Goal: Task Accomplishment & Management: Manage account settings

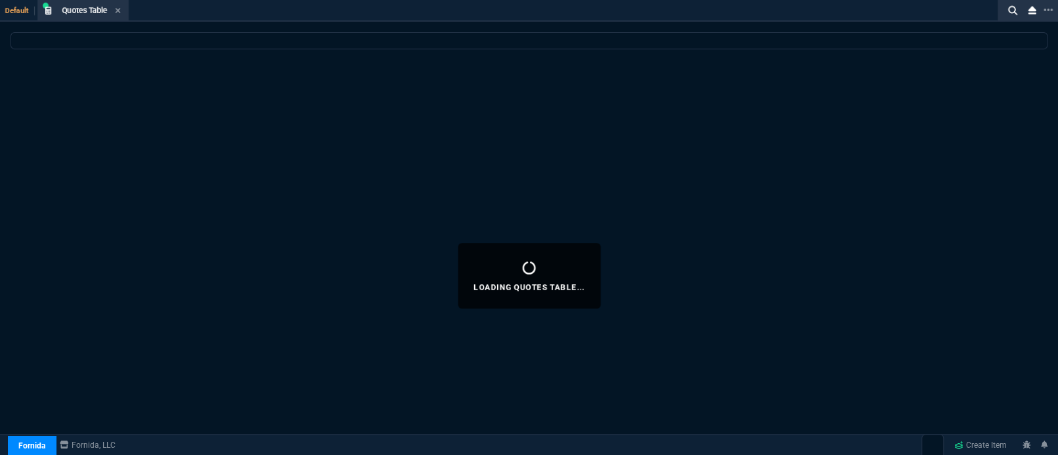
select select "5: BOST"
select select
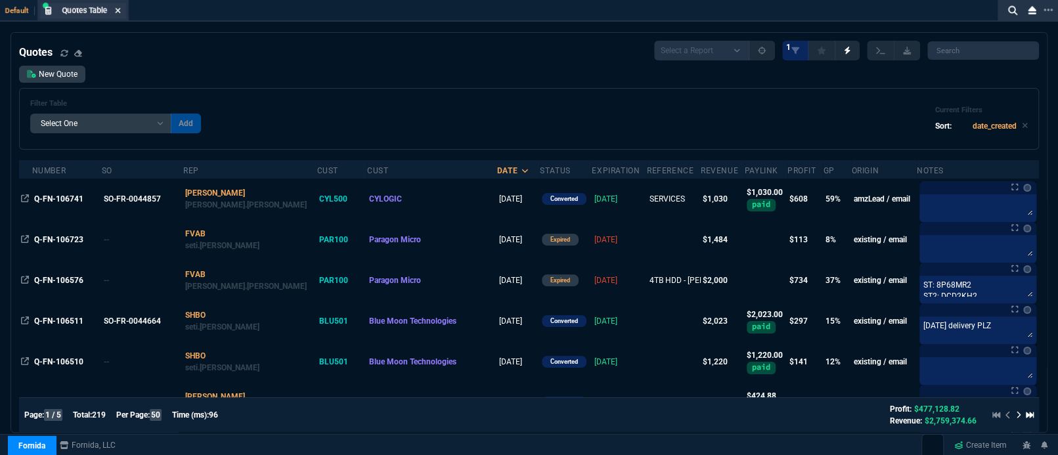
click at [118, 12] on icon at bounding box center [118, 11] width 6 height 8
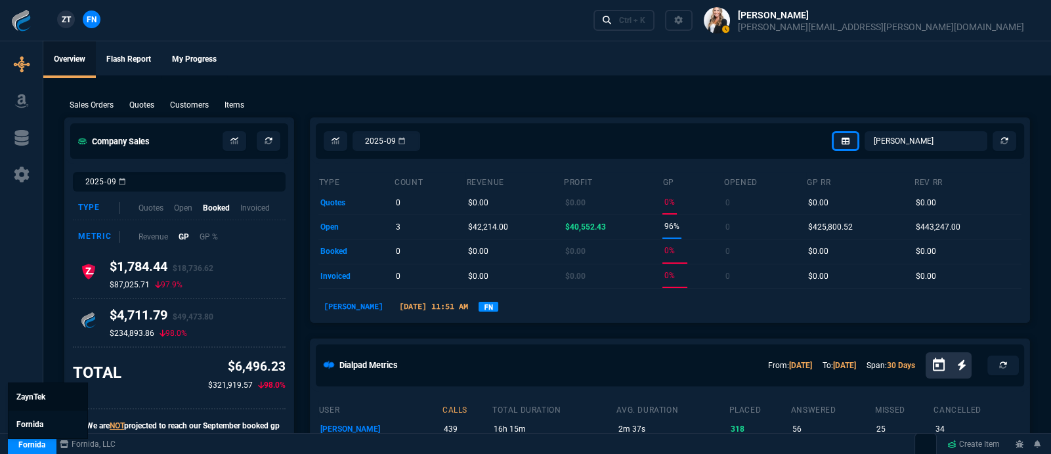
click at [35, 404] on link "ZaynTek" at bounding box center [48, 397] width 79 height 28
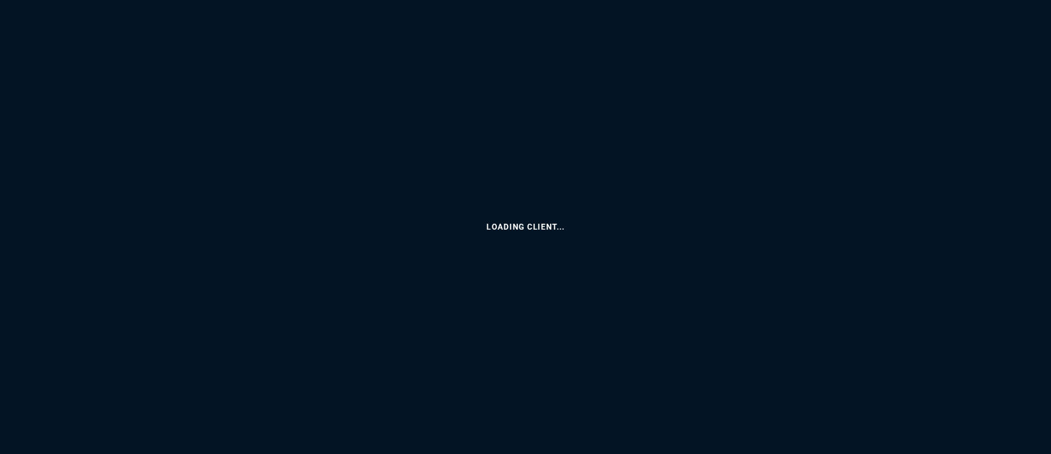
select select "5: BOST"
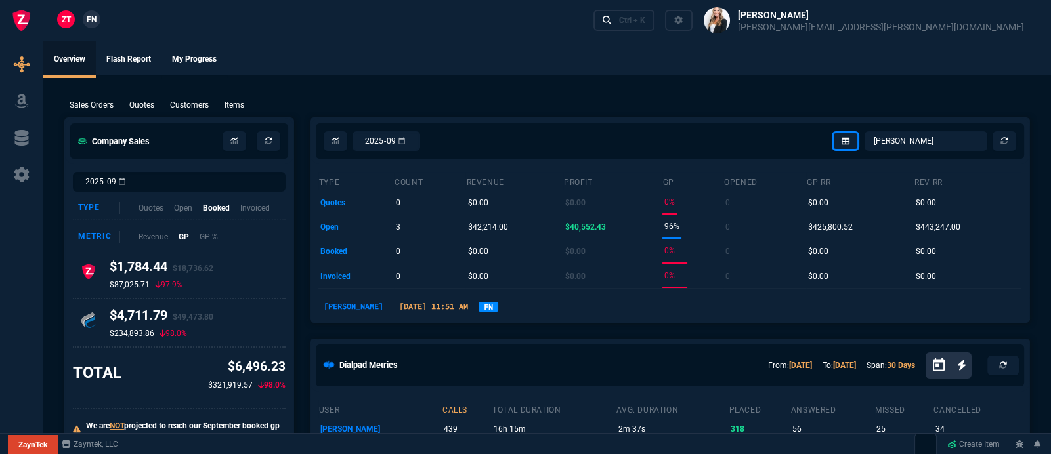
type input "11"
type input "52"
click at [149, 104] on p "Quotes" at bounding box center [141, 105] width 25 height 12
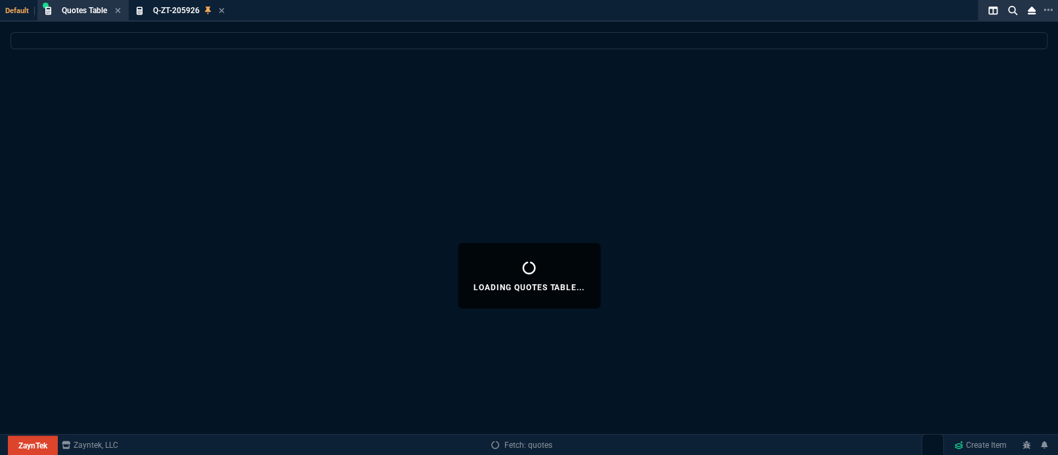
select select
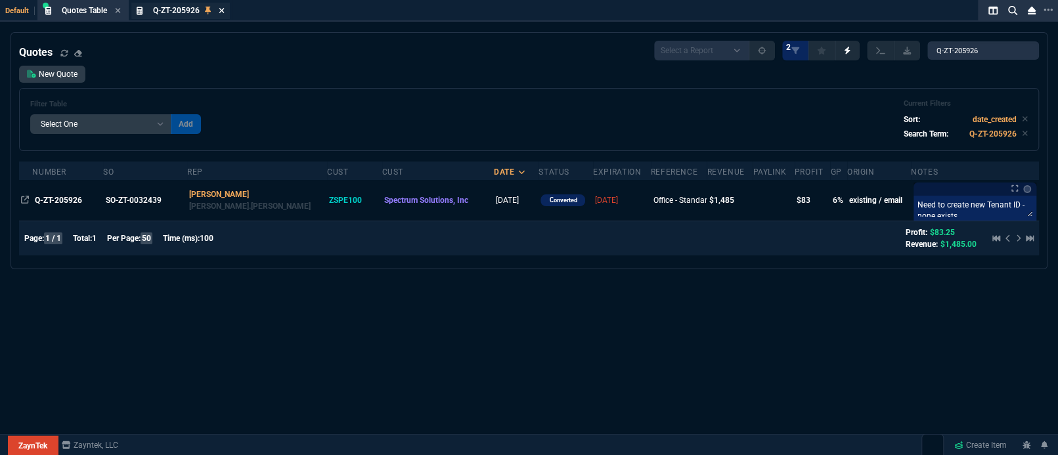
click at [223, 12] on icon at bounding box center [222, 11] width 6 height 8
click at [121, 13] on icon at bounding box center [118, 11] width 6 height 8
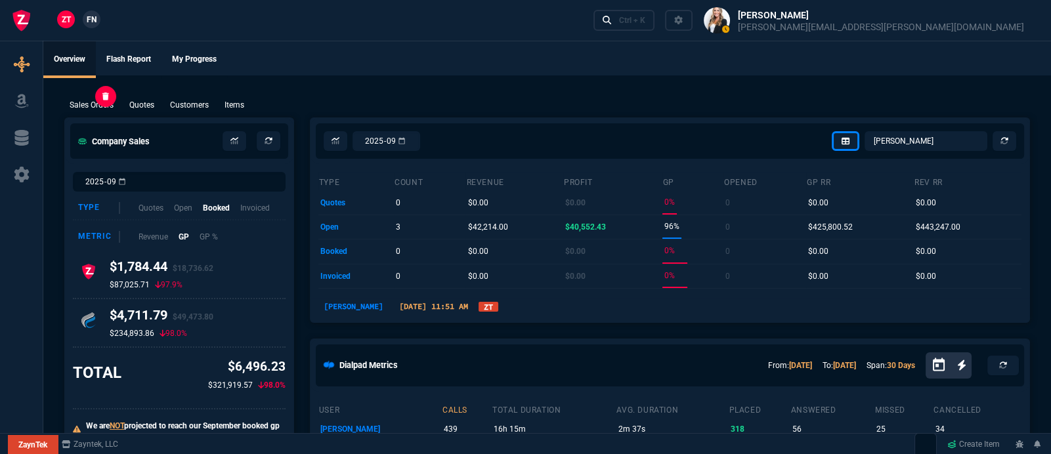
click at [105, 107] on p "Sales Orders" at bounding box center [92, 105] width 44 height 12
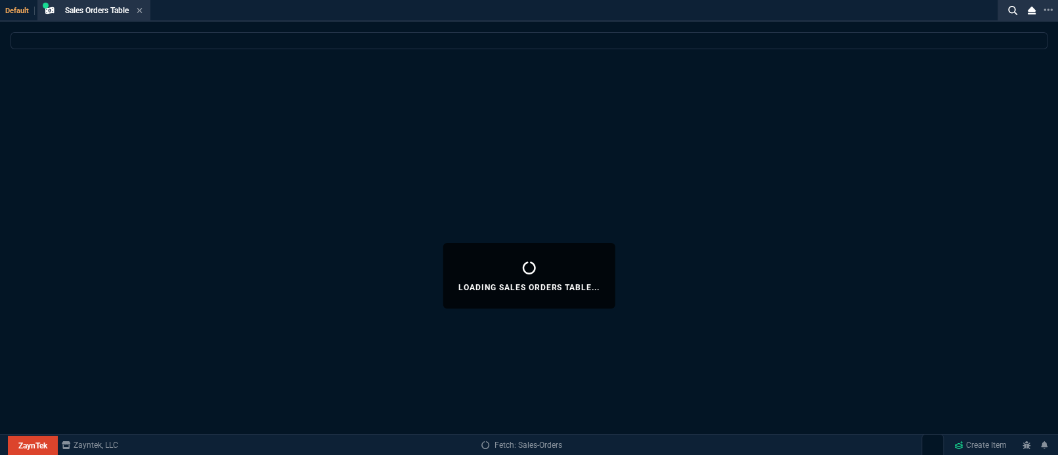
select select
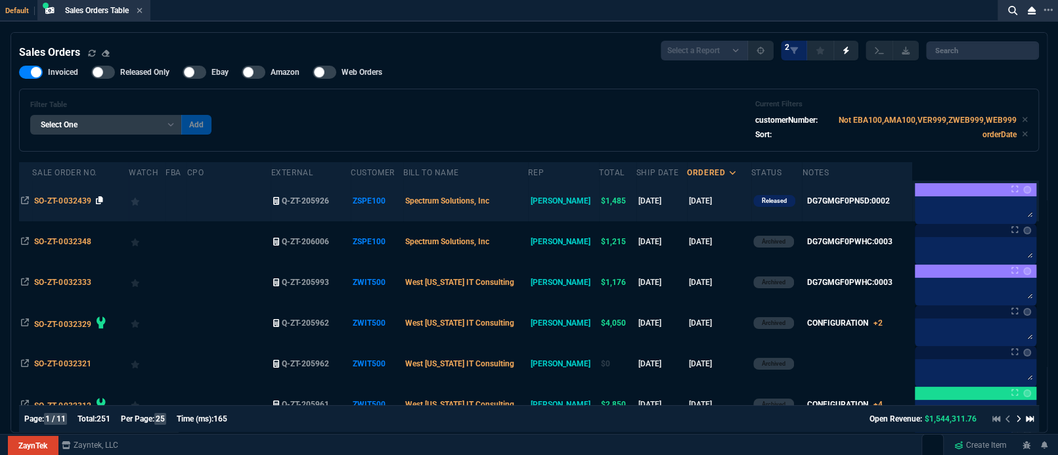
click at [99, 198] on icon at bounding box center [99, 200] width 7 height 8
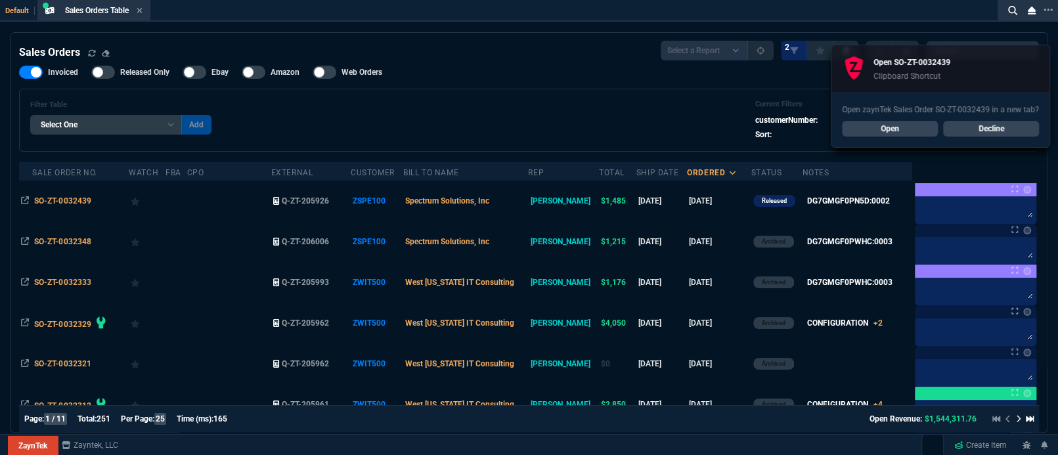
click at [999, 132] on link "Decline" at bounding box center [991, 129] width 96 height 16
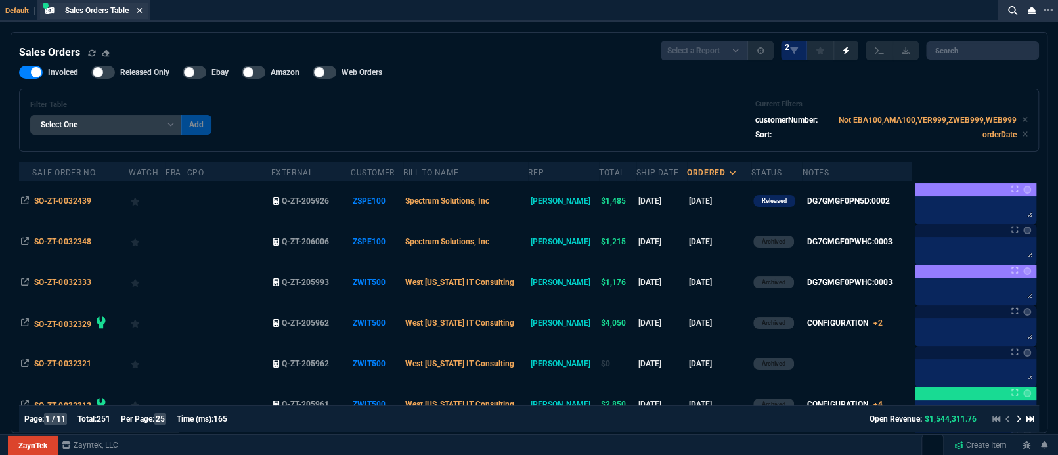
click at [142, 7] on icon at bounding box center [140, 11] width 6 height 8
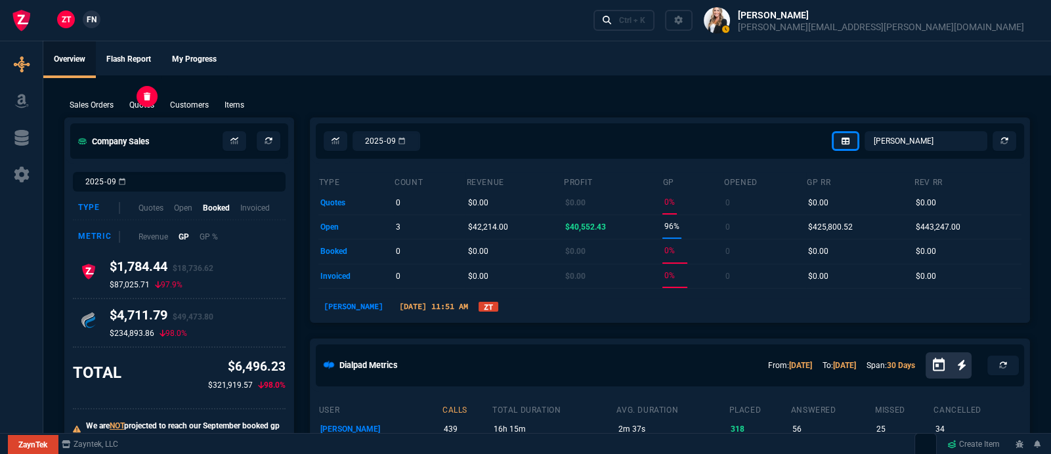
click at [131, 104] on p "Quotes" at bounding box center [141, 105] width 25 height 12
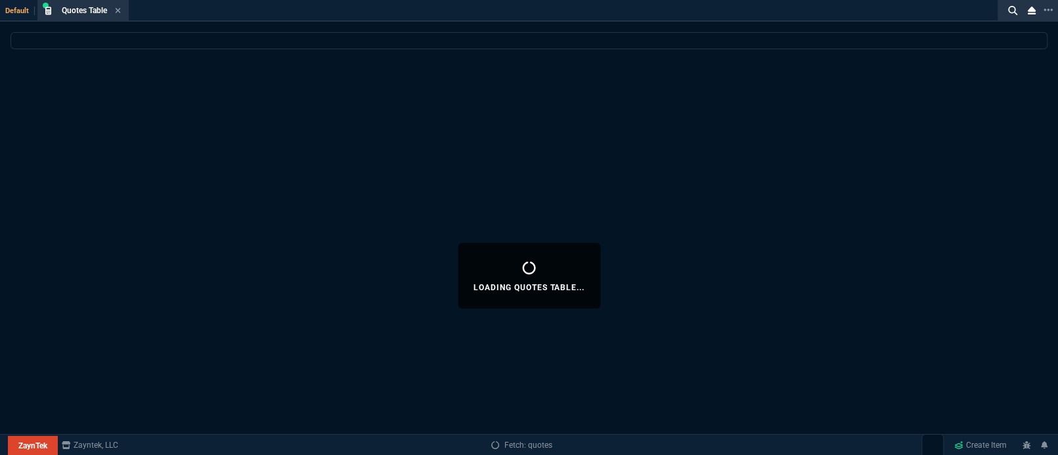
select select
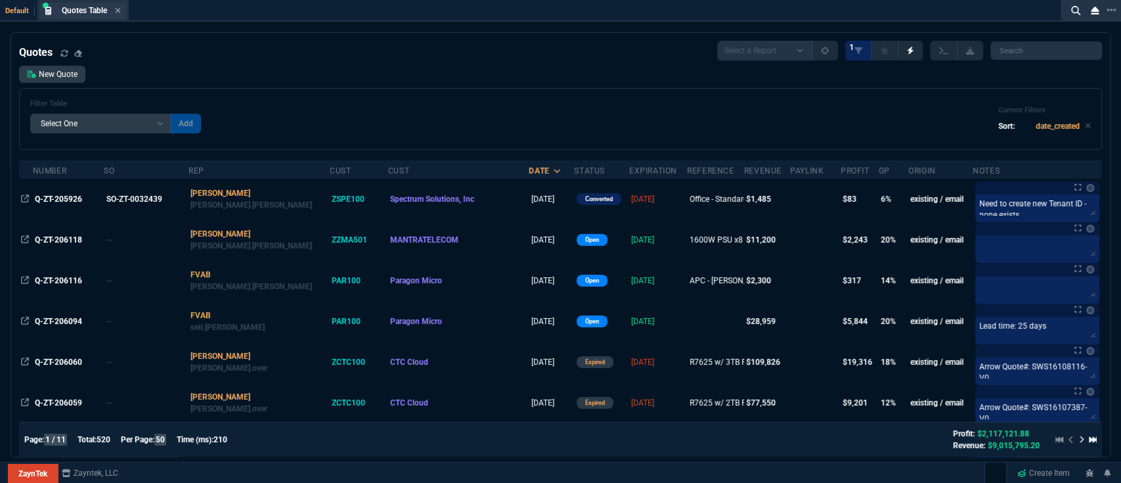
click at [121, 8] on div "Quotes Table Quote" at bounding box center [83, 11] width 86 height 16
click at [118, 12] on icon at bounding box center [118, 11] width 6 height 8
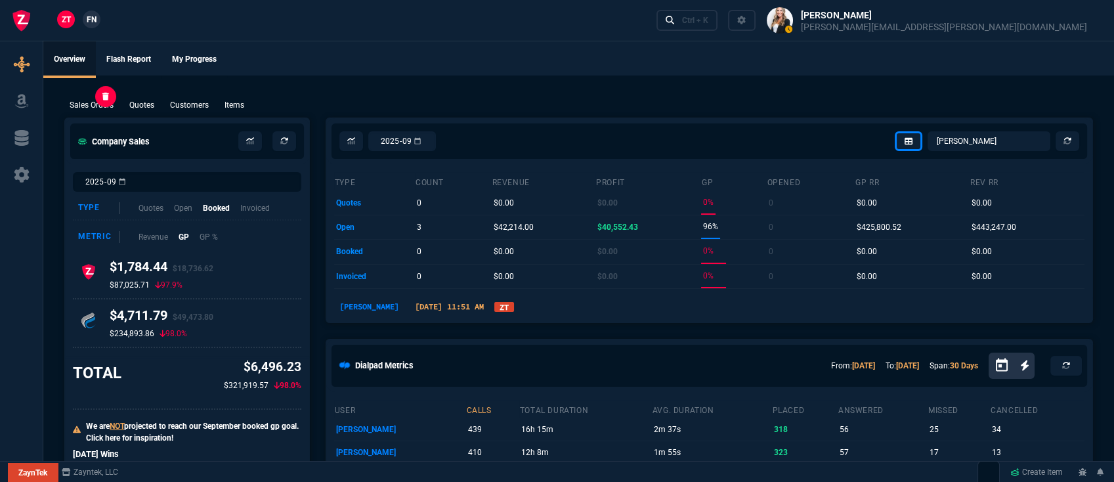
click at [87, 103] on p "Sales Orders" at bounding box center [92, 105] width 44 height 12
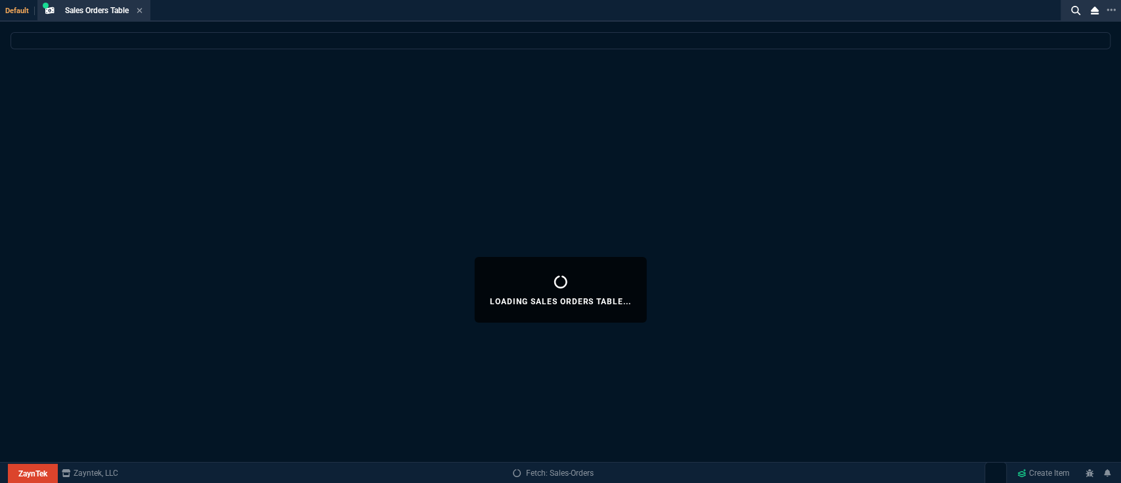
select select
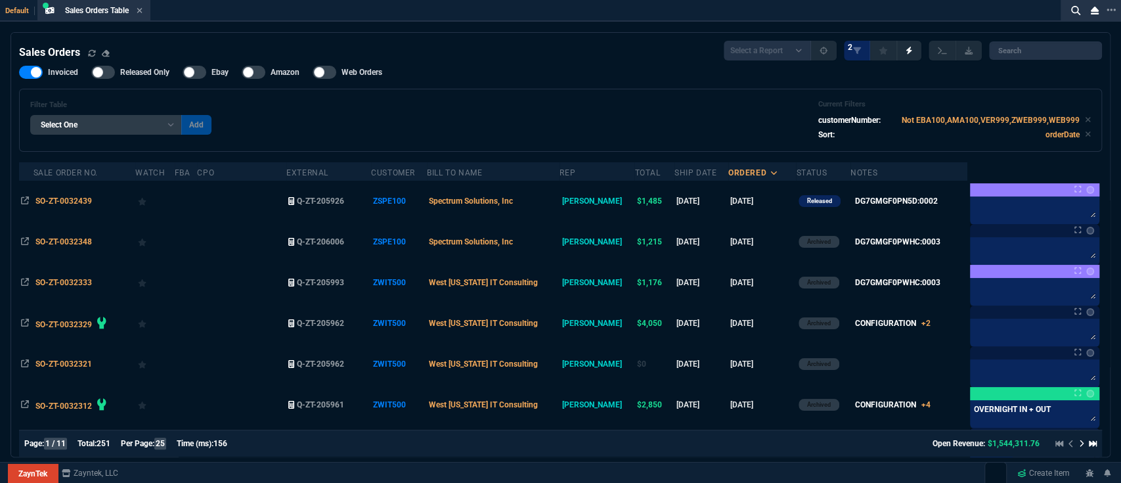
click at [101, 72] on div at bounding box center [103, 72] width 24 height 13
click at [91, 72] on input "Released Only" at bounding box center [91, 72] width 1 height 1
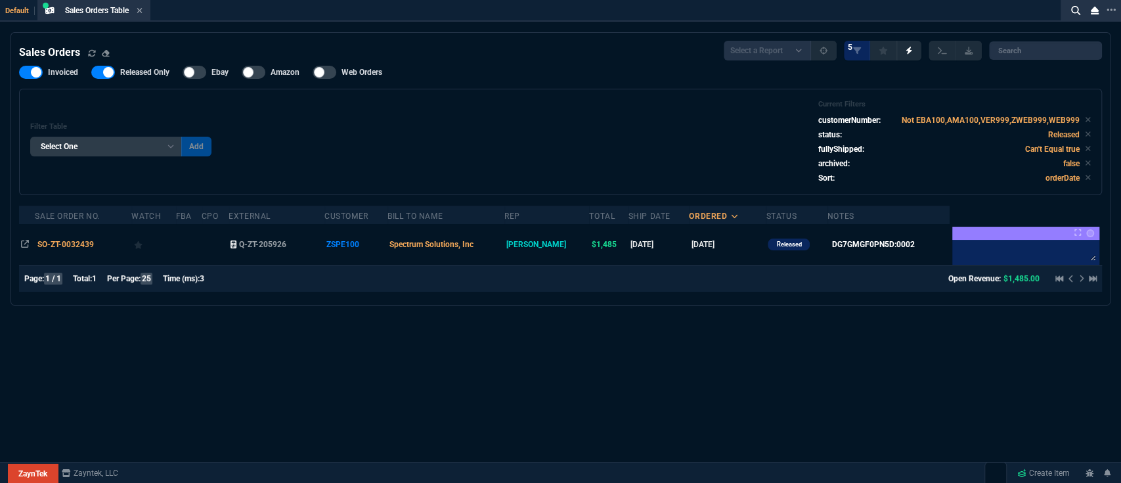
click at [114, 75] on label "Released Only" at bounding box center [136, 72] width 91 height 13
click at [91, 73] on input "Released Only" at bounding box center [91, 72] width 1 height 1
checkbox input "false"
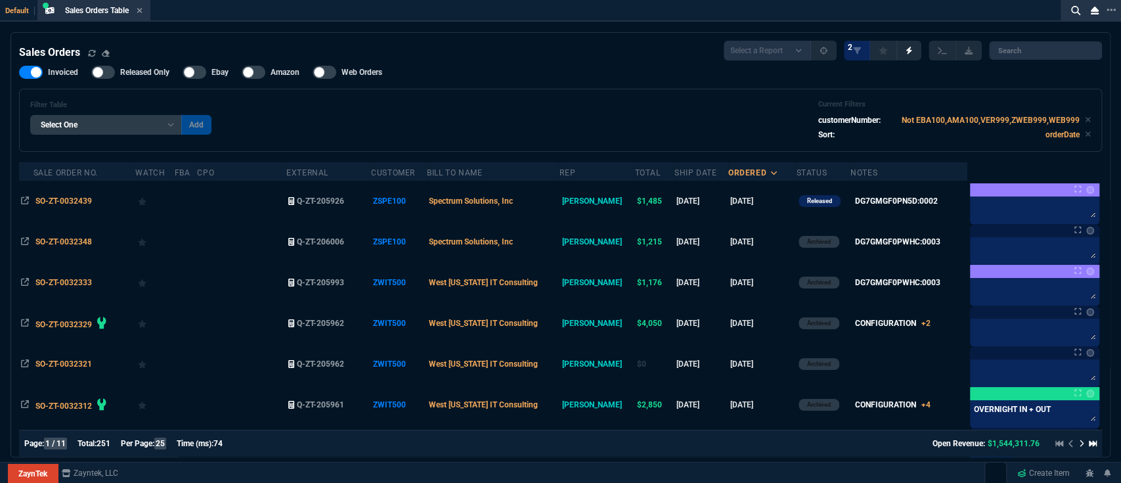
click at [35, 74] on div at bounding box center [31, 72] width 24 height 13
click at [19, 73] on input "Invoiced" at bounding box center [18, 72] width 1 height 1
checkbox input "false"
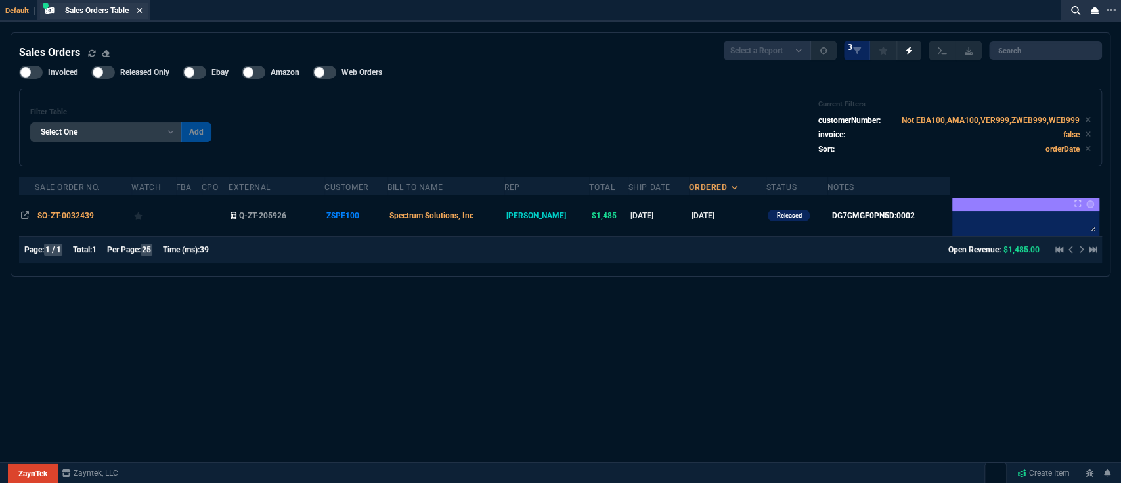
click at [139, 11] on icon at bounding box center [140, 11] width 6 height 8
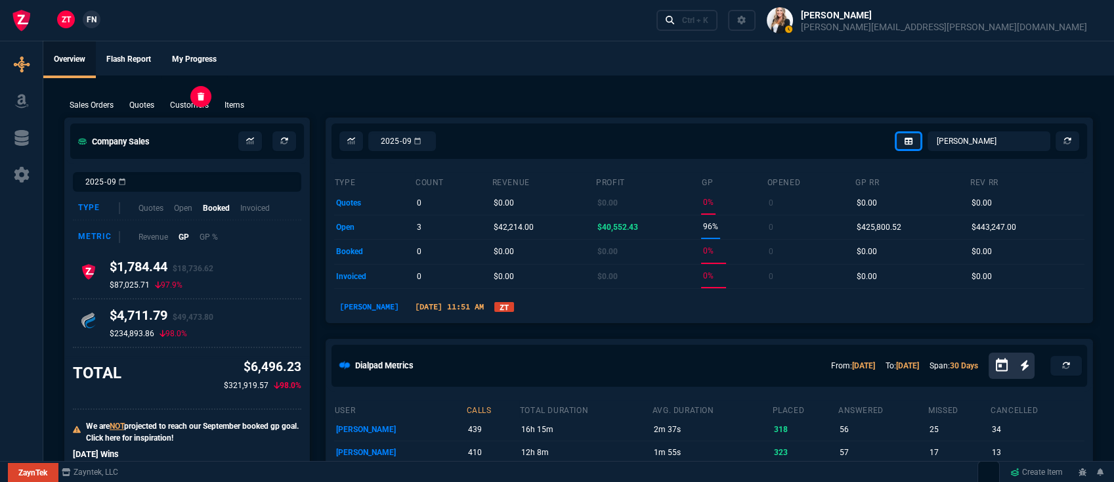
click at [194, 103] on p "Customers" at bounding box center [189, 105] width 39 height 12
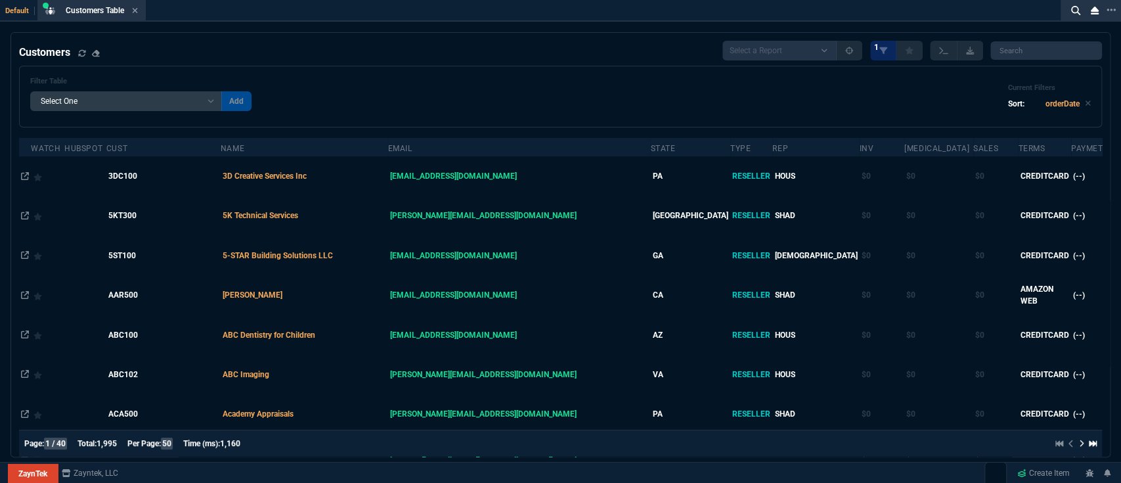
click at [163, 100] on select "Add Filter () avgProf (orderData.avgProfit) avgRev (orderData.avgRevenue) Bal (…" at bounding box center [126, 101] width 192 height 20
select select "17: Object"
click at [30, 91] on select "Add Filter () avgProf (orderData.avgProfit) avgRev (orderData.avgRevenue) Bal (…" at bounding box center [126, 101] width 192 height 20
click at [257, 96] on select "Equal to Contains Not Equal to" at bounding box center [256, 101] width 70 height 20
select select "0: $eq"
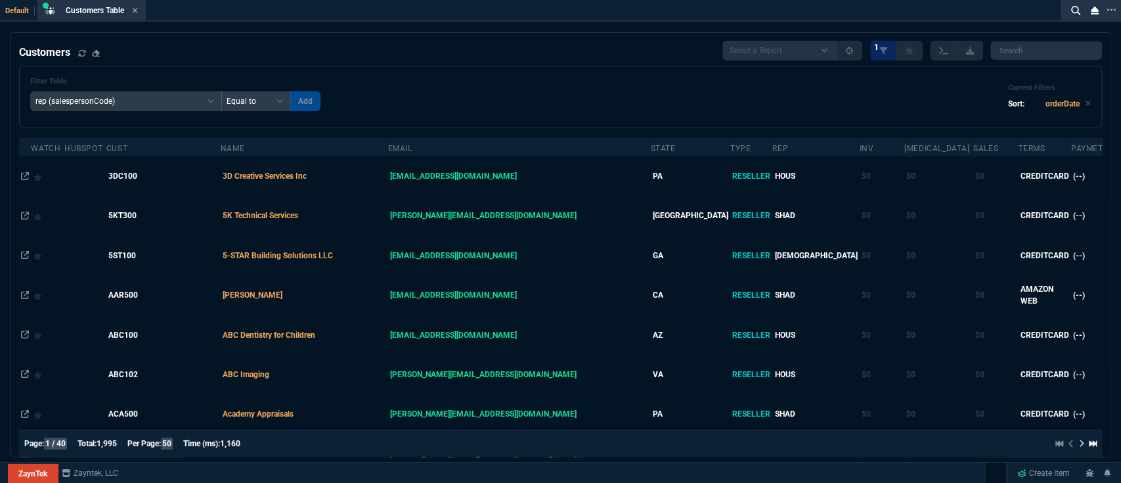
click at [221, 91] on select "Equal to Contains Not Equal to" at bounding box center [256, 101] width 70 height 20
click at [323, 110] on input "text" at bounding box center [349, 101] width 118 height 20
type input "BOST"
click at [408, 98] on button "Add" at bounding box center [423, 101] width 30 height 20
select select
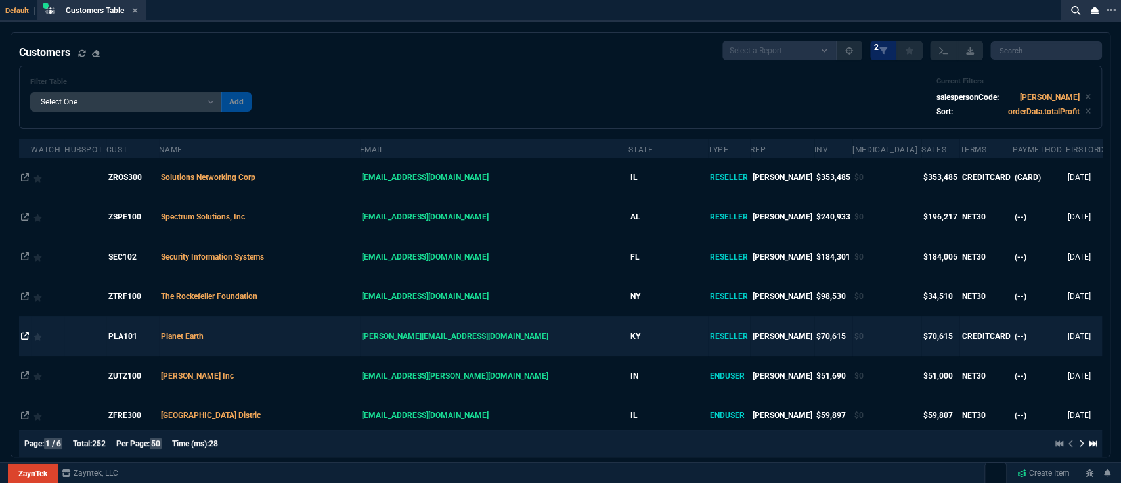
click at [22, 336] on icon at bounding box center [25, 336] width 8 height 8
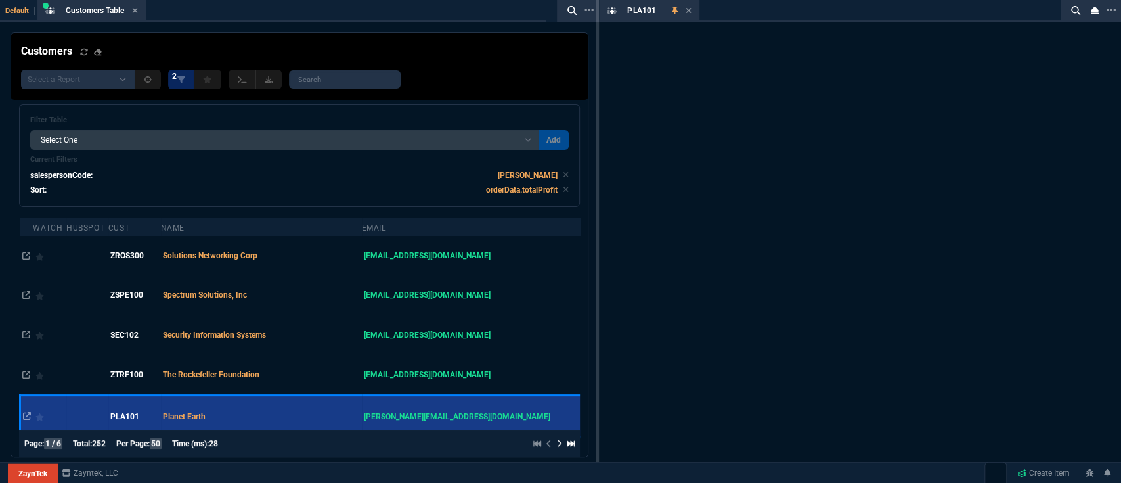
select select "1: quotes"
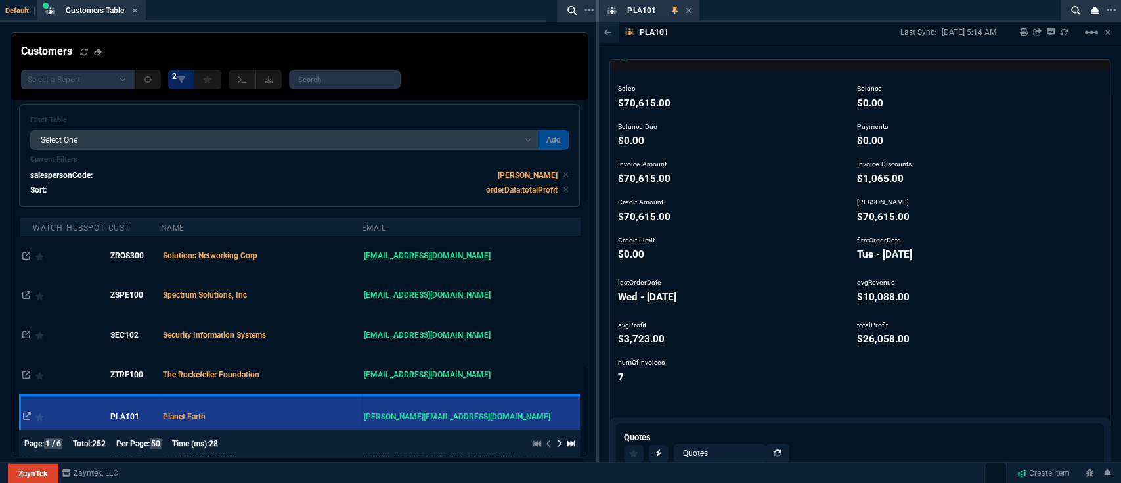
scroll to position [817, 0]
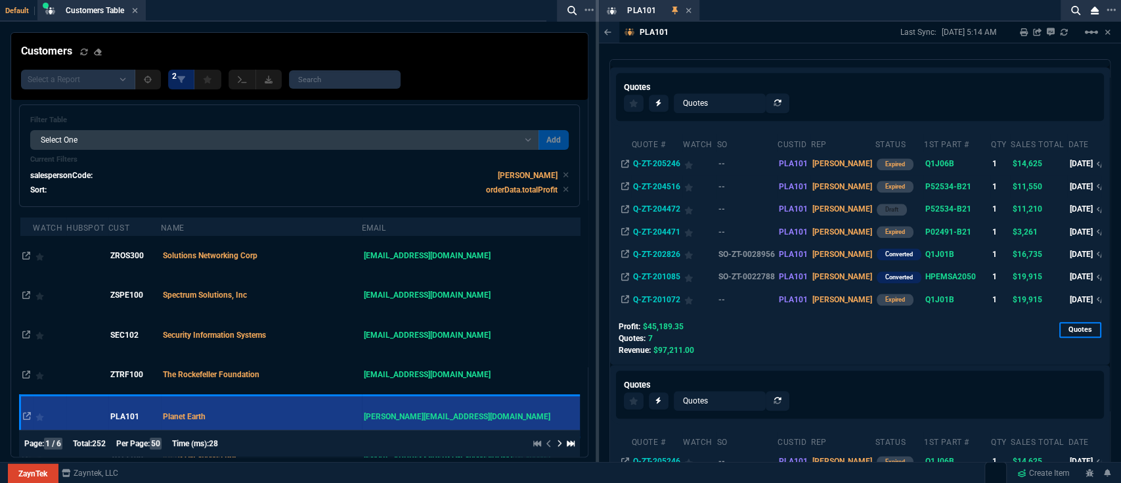
drag, startPoint x: 625, startPoint y: 140, endPoint x: 625, endPoint y: 153, distance: 13.1
click at [625, 160] on icon at bounding box center [625, 164] width 8 height 8
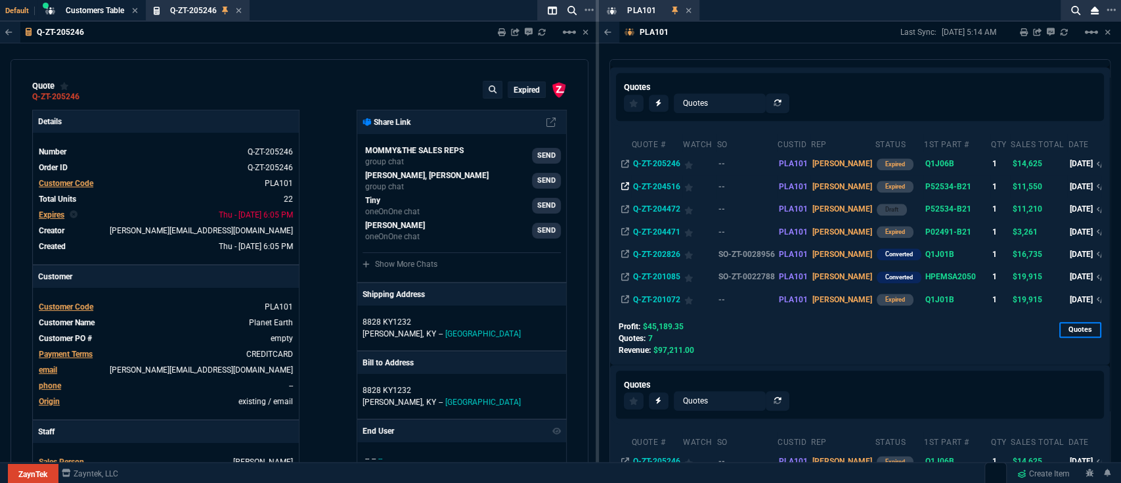
type input "20"
type input "650"
type input "19"
type input "95"
type input "20"
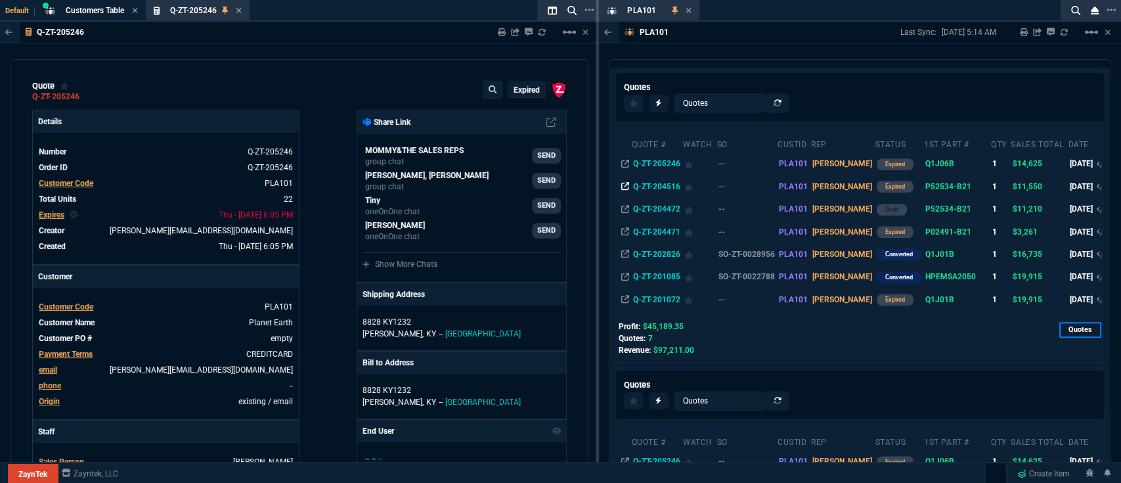
type input "575"
type input "15"
type input "55"
type input "7"
click at [625, 182] on icon at bounding box center [625, 186] width 8 height 8
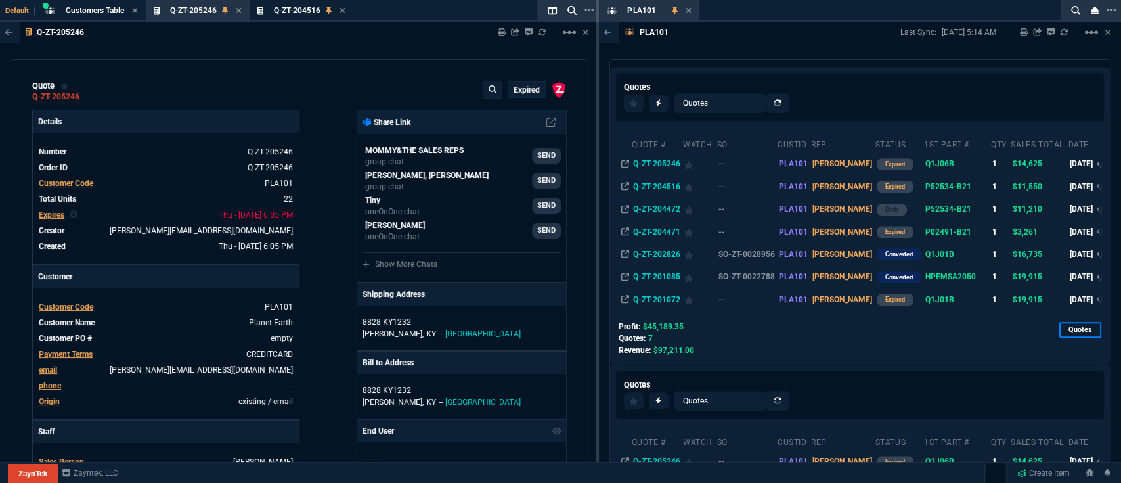
type input "20"
type input "650"
type input "19"
type input "95"
type input "20"
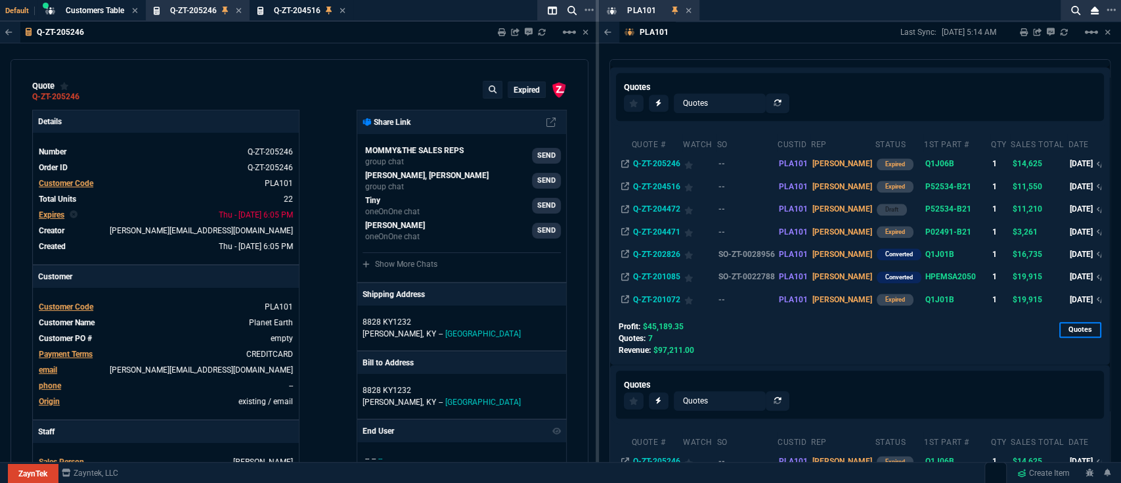
type input "575"
type input "15"
type input "55"
type input "7"
type input "75"
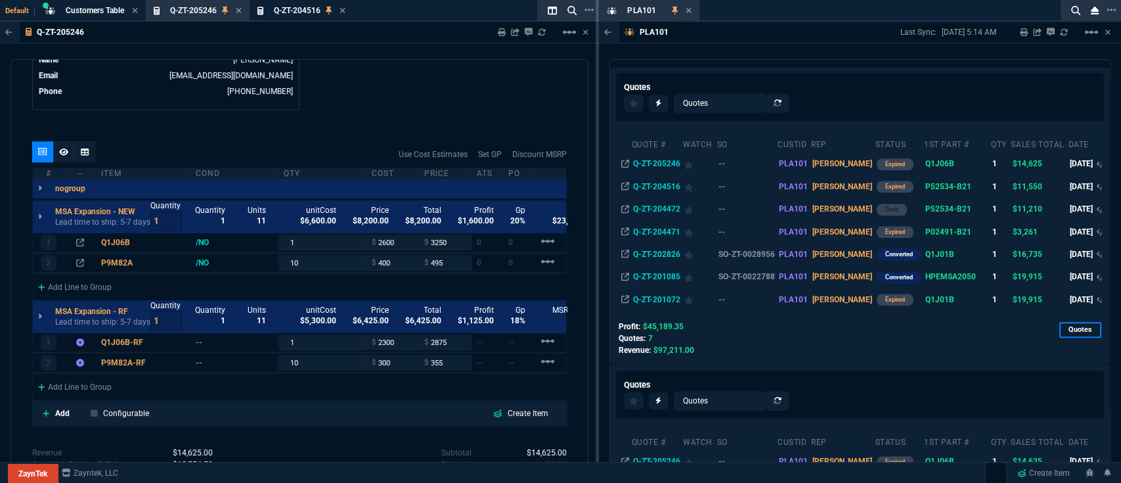
scroll to position [700, 0]
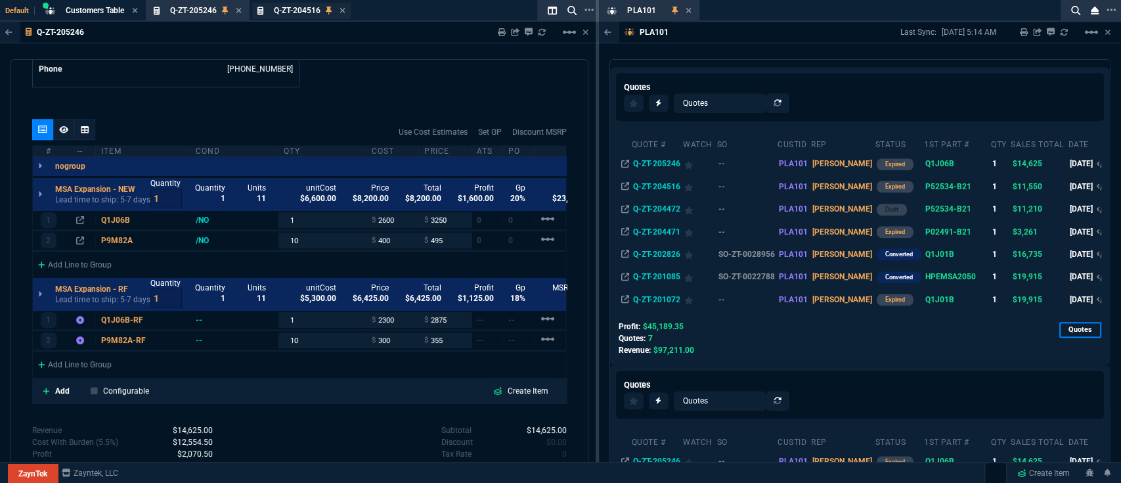
click at [313, 9] on span "Q-ZT-204516" at bounding box center [297, 10] width 47 height 9
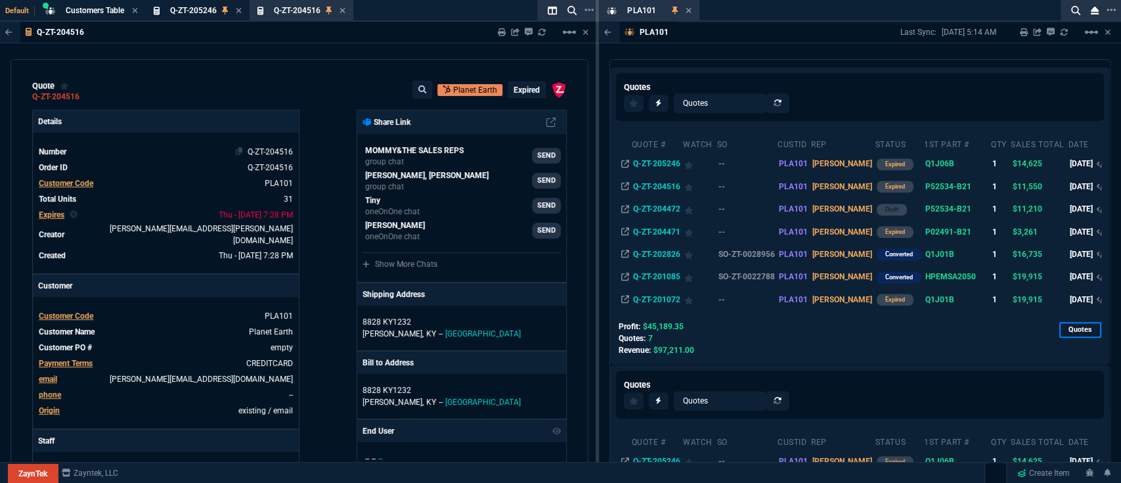
type input "11"
type input "295"
type input "55"
type input "545"
type input "14"
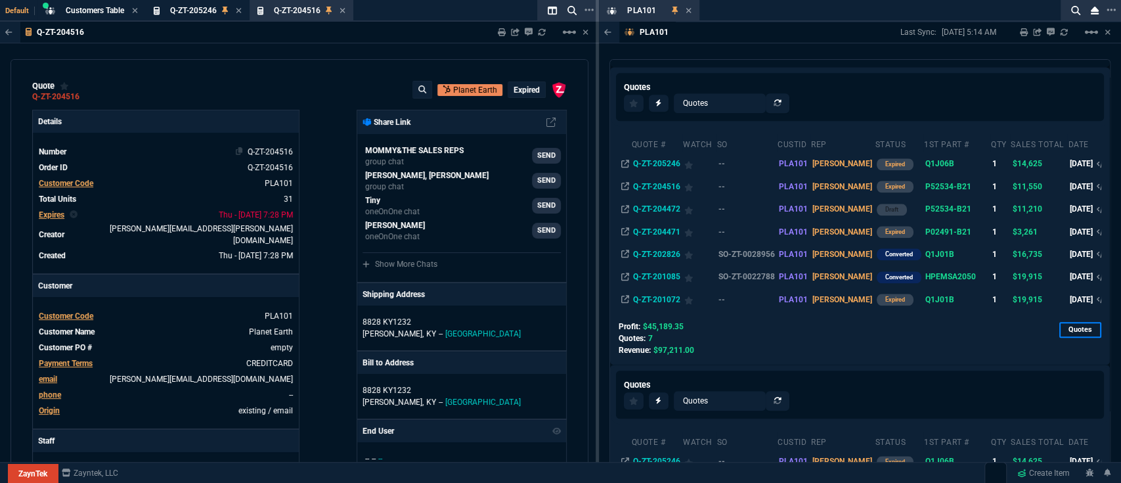
type input "16"
type input "37"
type input "145"
type input "18"
type input "15"
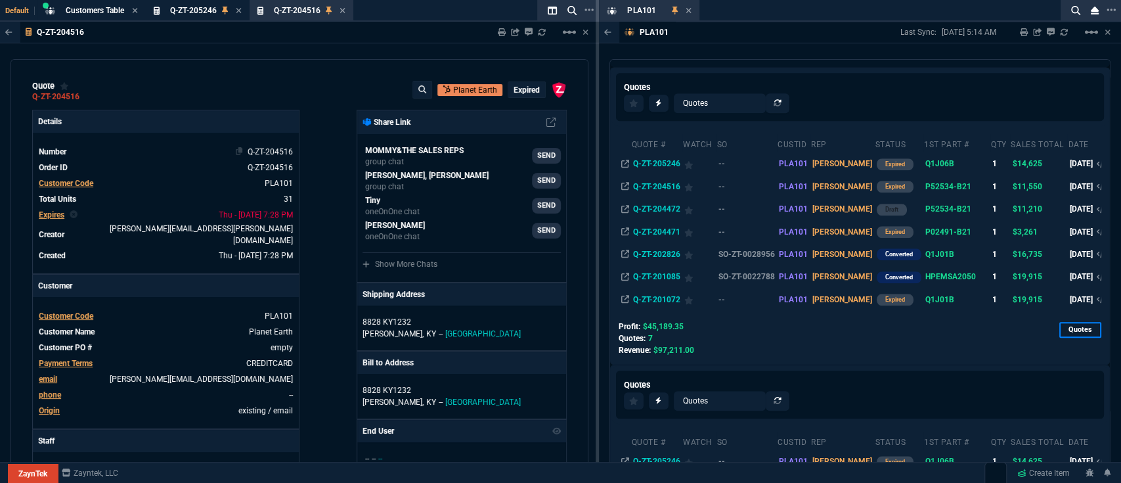
type input "45"
type input "125"
type input "24"
type input "110"
type input "28"
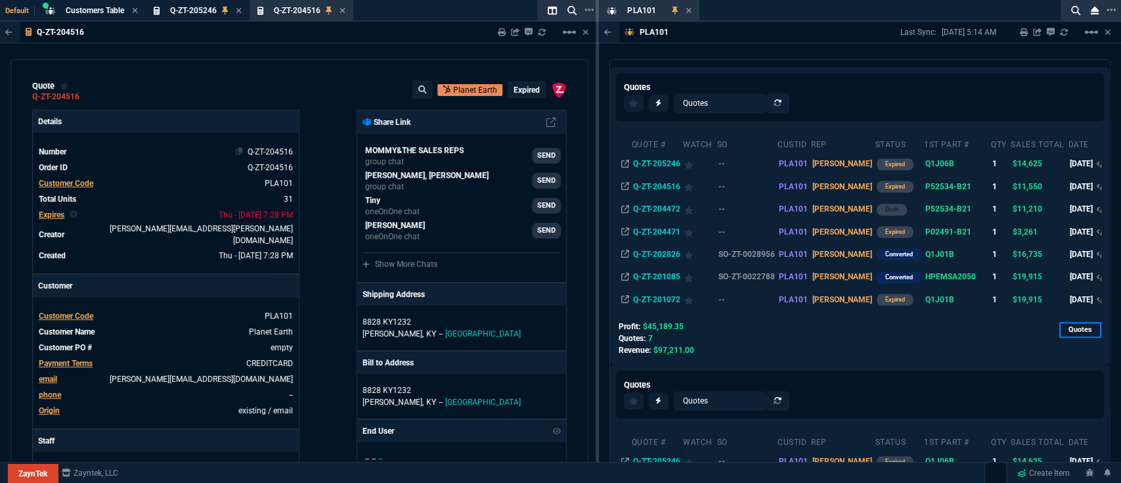
type input "95"
type input "25"
type input "100"
type input "9"
type input "15"
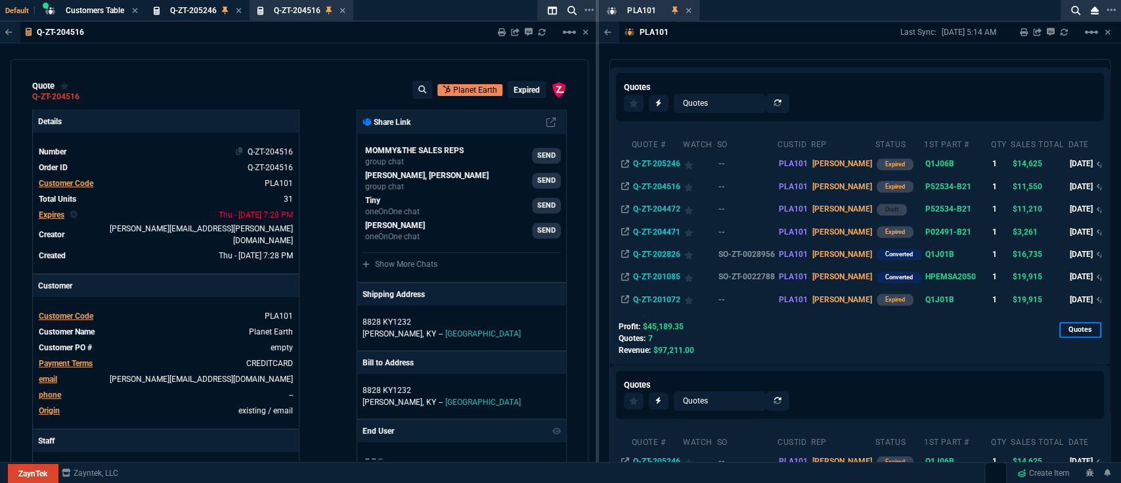
type input "41"
type input "35"
type input "20"
type input "10"
type input "43"
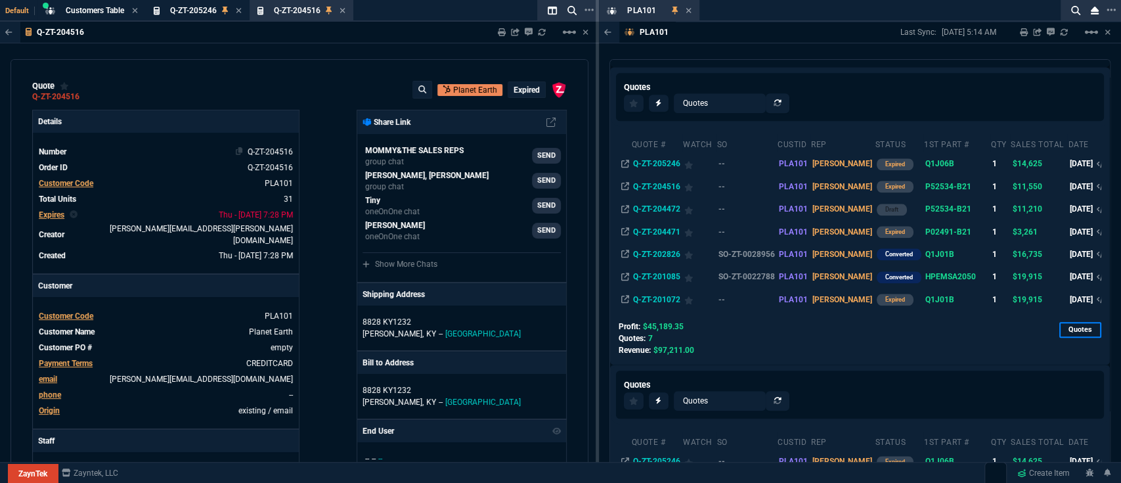
type input "297"
type input "29"
type input "80"
type input "40"
type input "74"
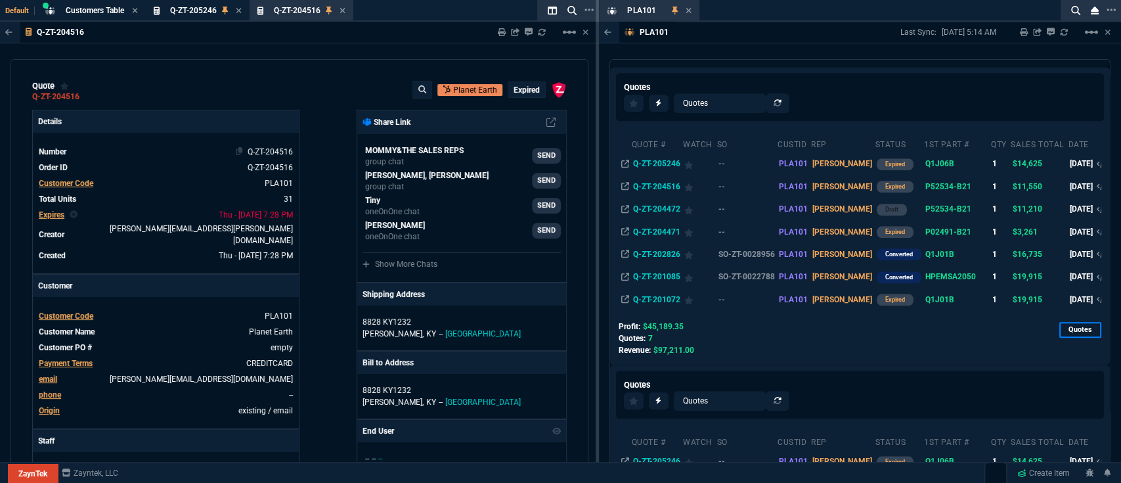
type input "80"
type input "4"
type input "0"
type input "33"
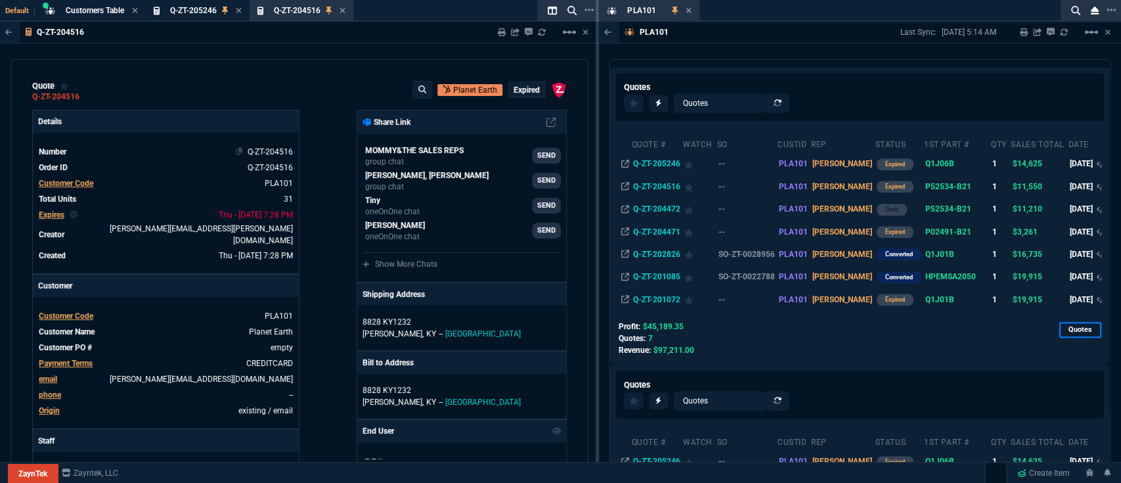
type input "25"
type input "57"
type input "100"
type input "0"
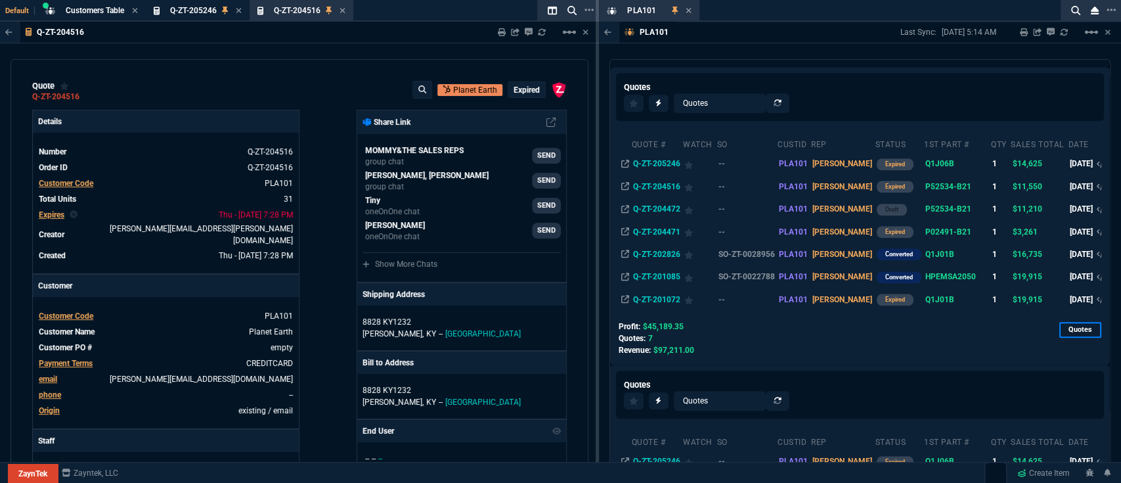
type input "33"
type input "29"
type input "14"
type input "80"
type input "26"
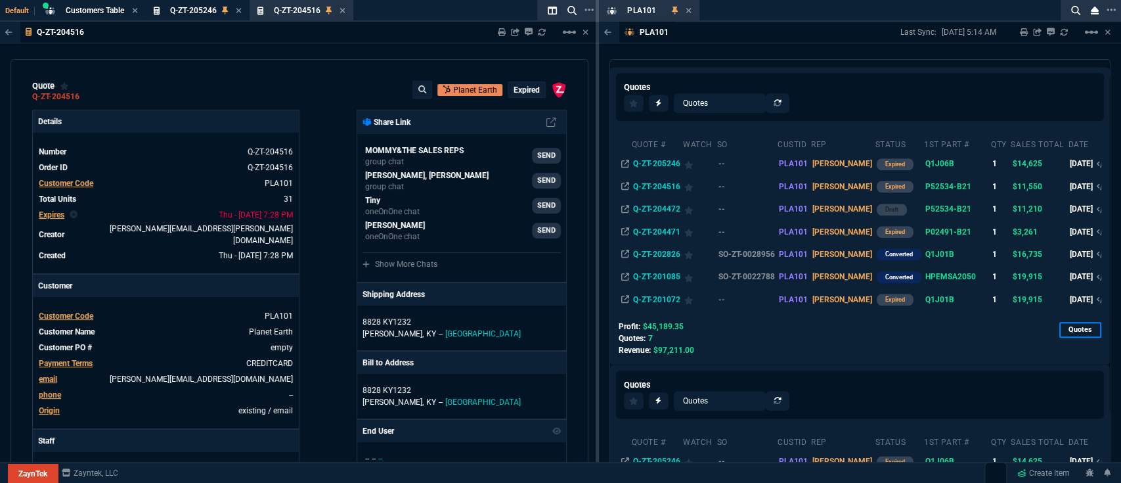
type input "56"
type input "72"
type input "78"
type input "58"
type input "34"
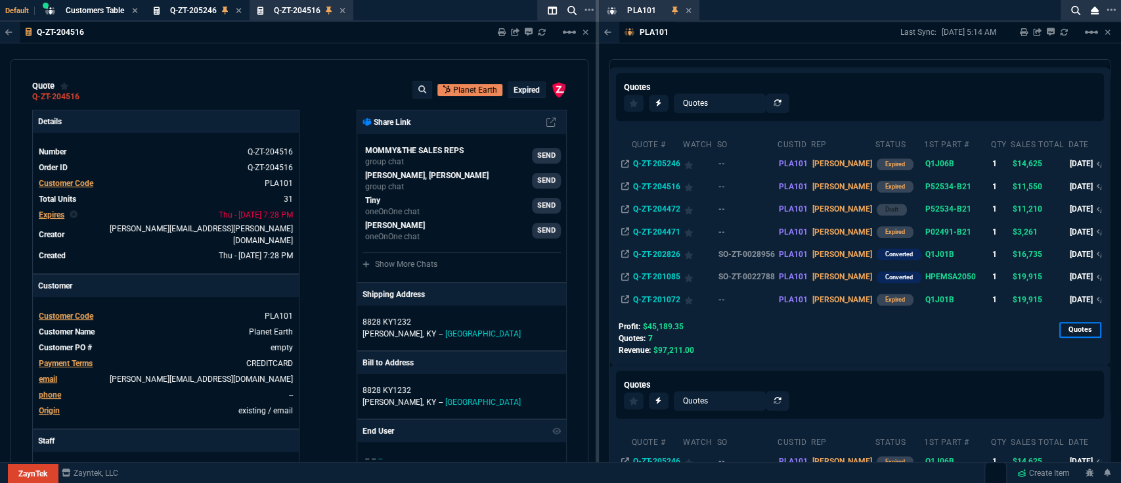
type input "58"
type input "-32"
type input "73"
type input "43"
type input "65"
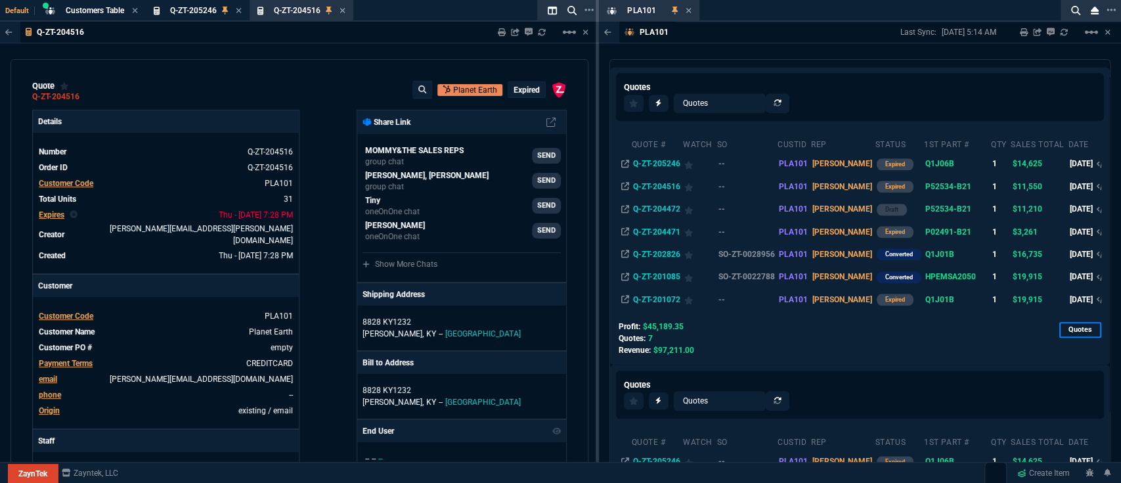
type input "55"
type input "25"
type input "54"
type input "56"
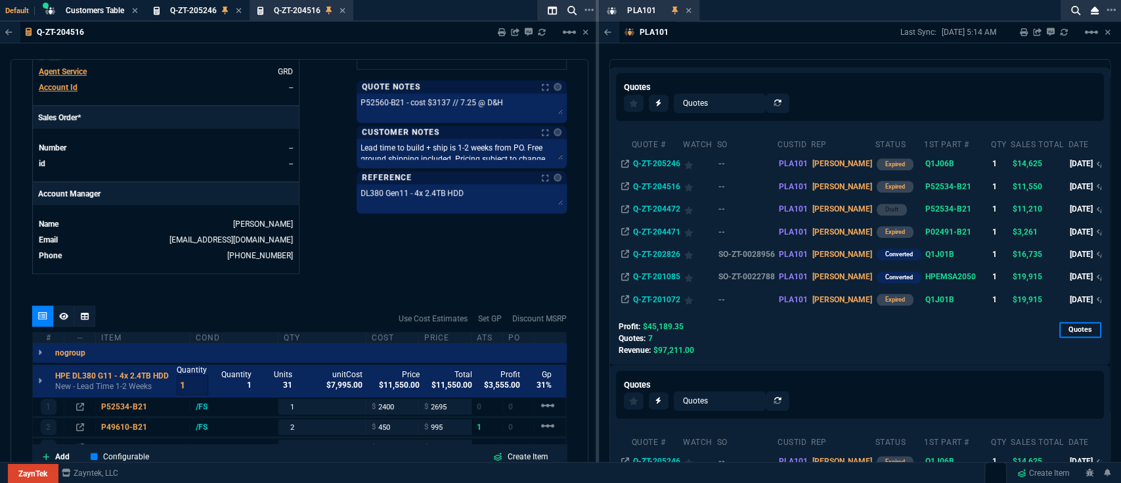
scroll to position [233, 0]
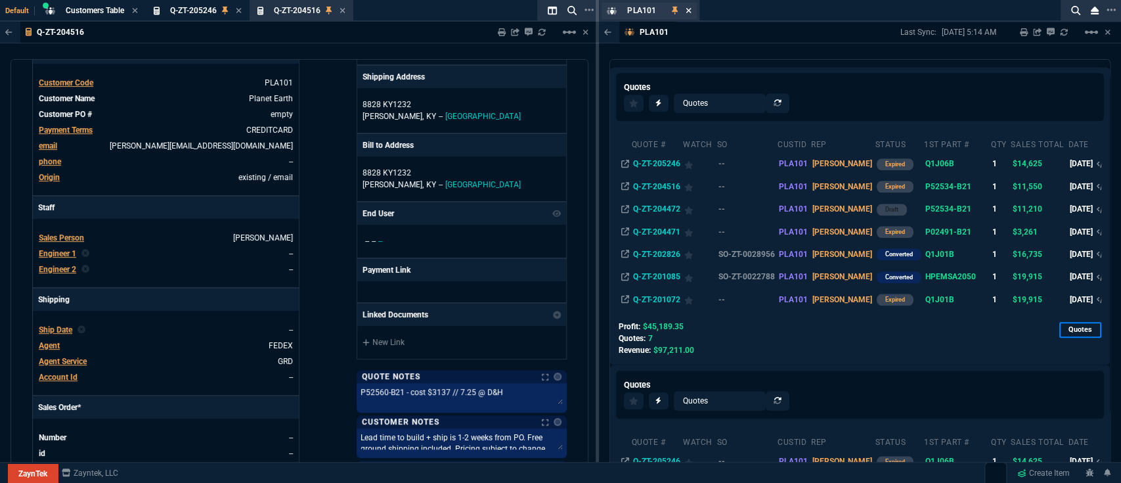
click at [688, 11] on icon at bounding box center [688, 10] width 5 height 5
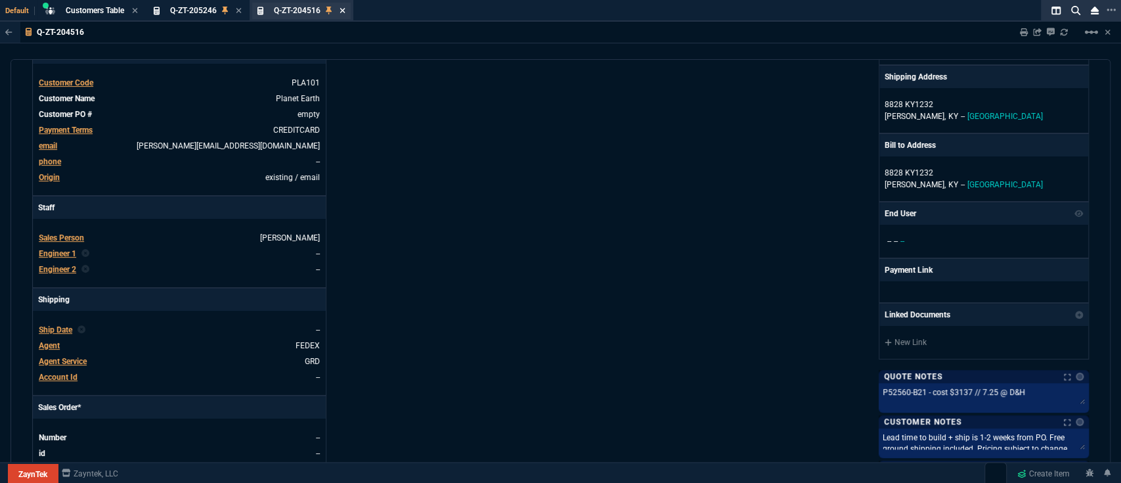
click at [345, 11] on icon at bounding box center [342, 11] width 6 height 8
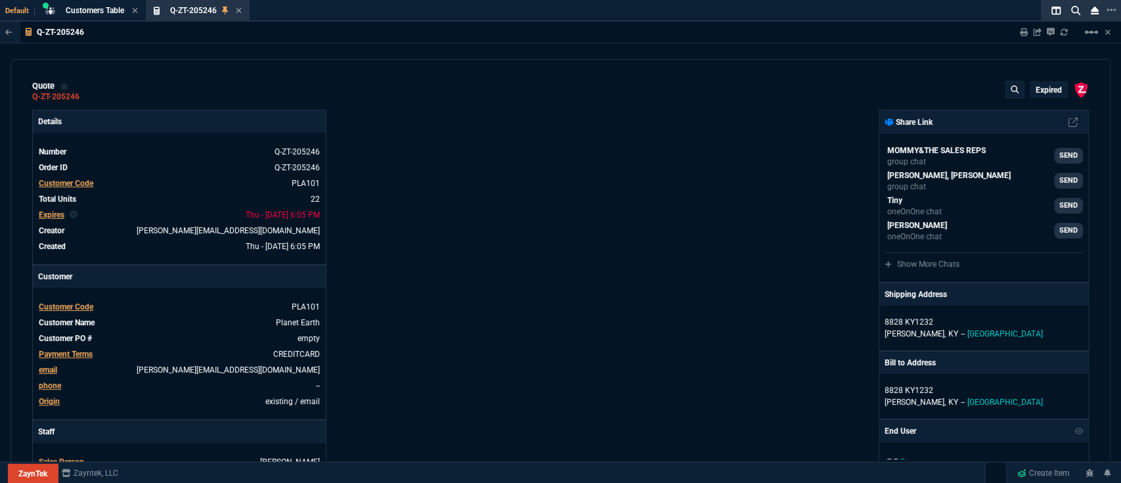
type input "2015"
type input "20"
type input "650"
type input "19"
type input "95"
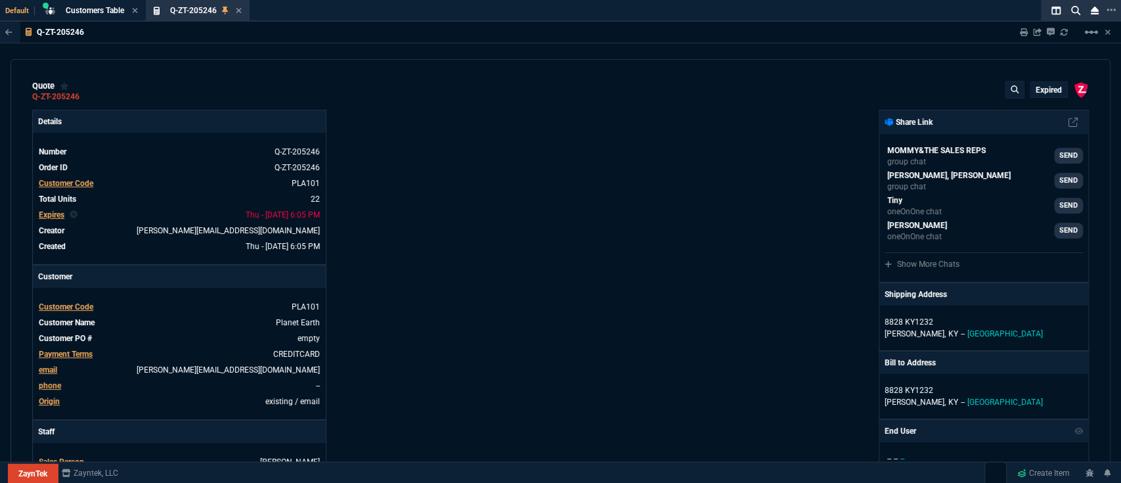
type input "20"
type input "575"
type input "15"
type input "55"
type input "7"
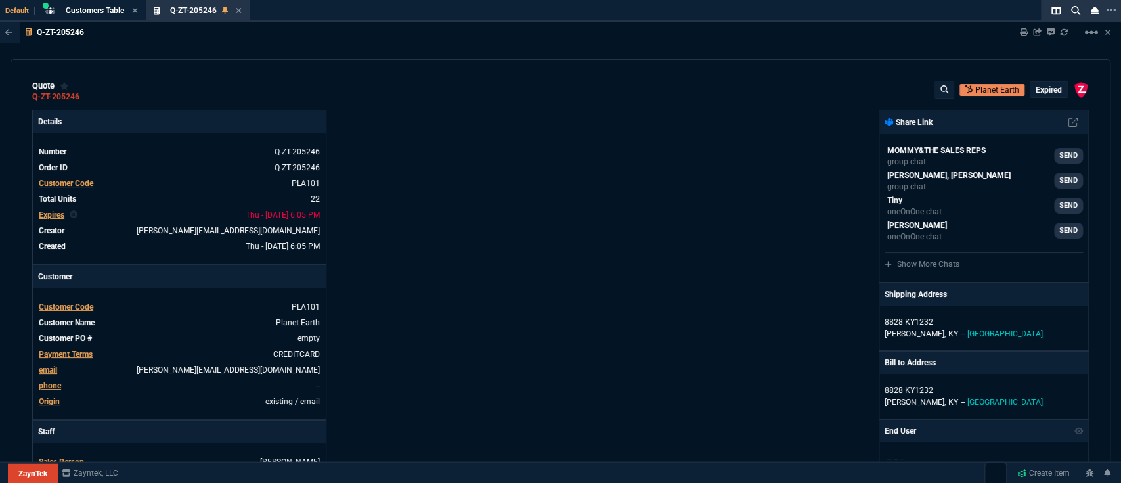
type input "75"
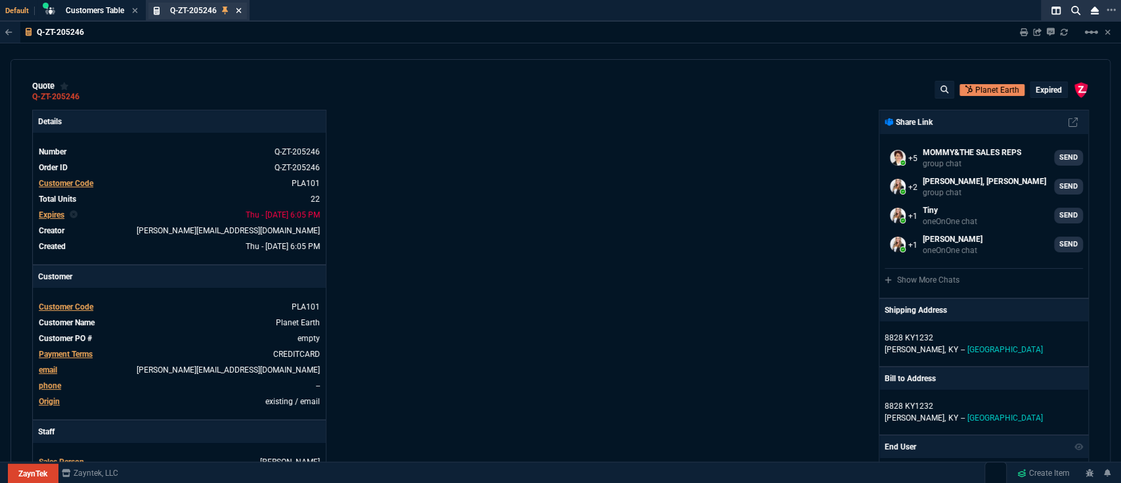
click at [238, 11] on icon at bounding box center [239, 11] width 6 height 8
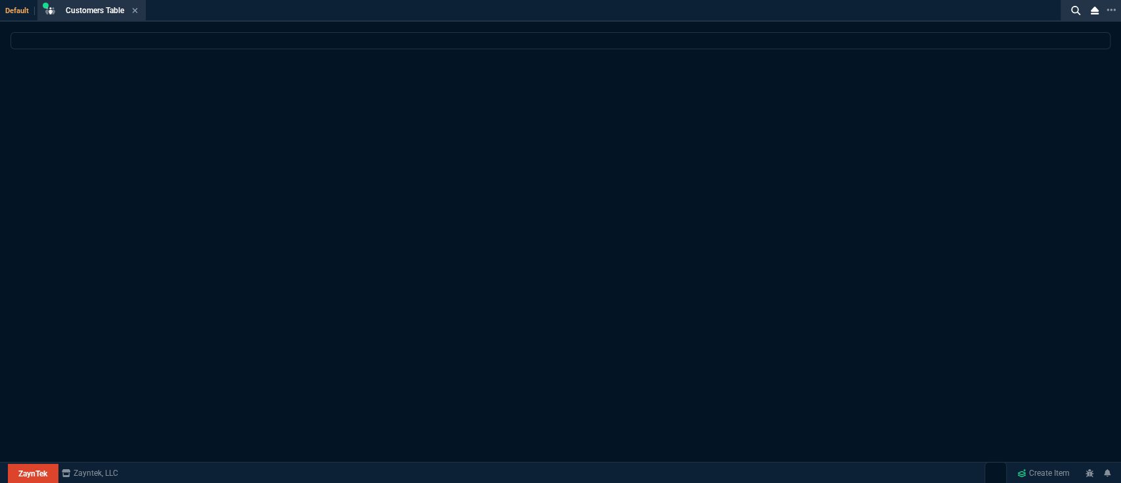
select select
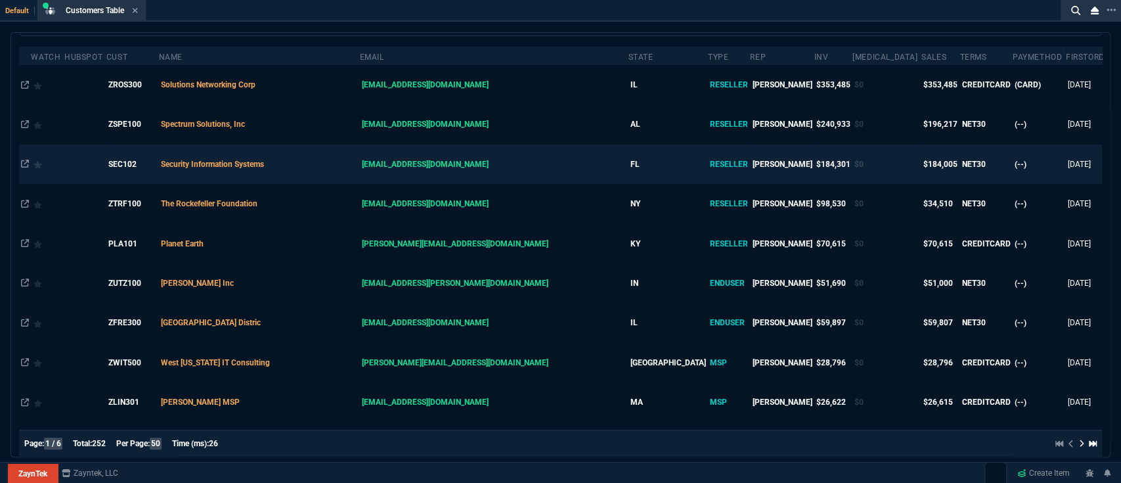
scroll to position [116, 0]
